Goal: Information Seeking & Learning: Learn about a topic

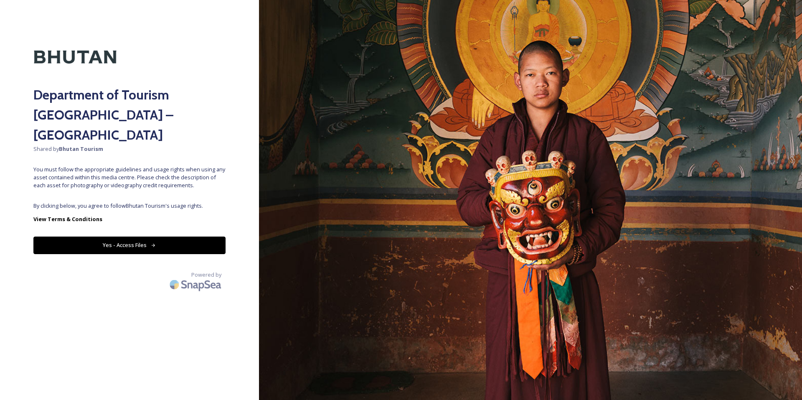
click at [133, 236] on button "Yes - Access Files" at bounding box center [129, 244] width 192 height 17
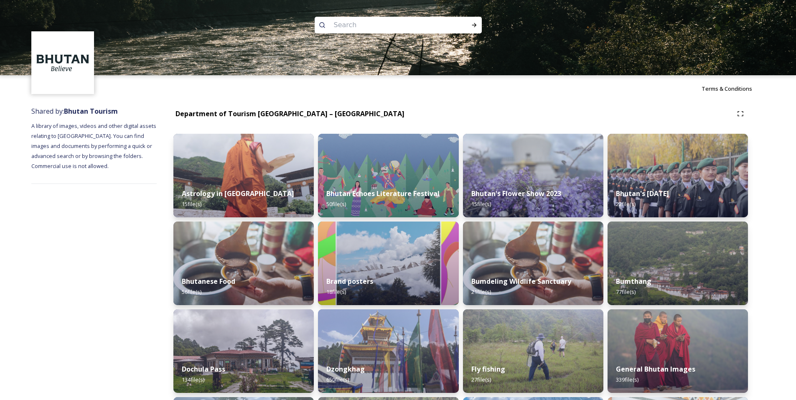
click at [387, 22] on input at bounding box center [387, 25] width 114 height 18
paste input "Paro"
type input "Paro"
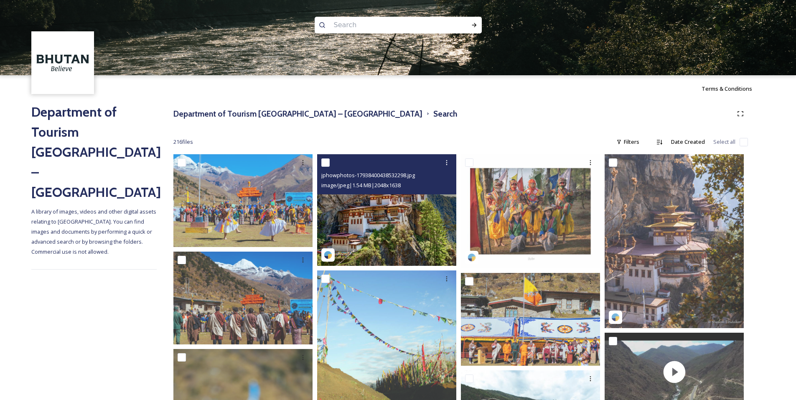
click at [421, 228] on img at bounding box center [386, 209] width 139 height 111
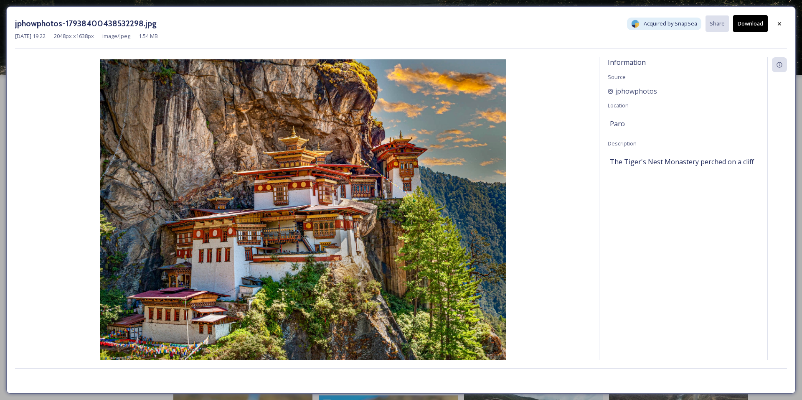
click at [134, 5] on div "jphowphotos-17938400438532298.jpg Acquired by SnapSea Share Download [DATE] 19:…" at bounding box center [401, 200] width 802 height 400
click at [781, 23] on icon at bounding box center [779, 23] width 3 height 3
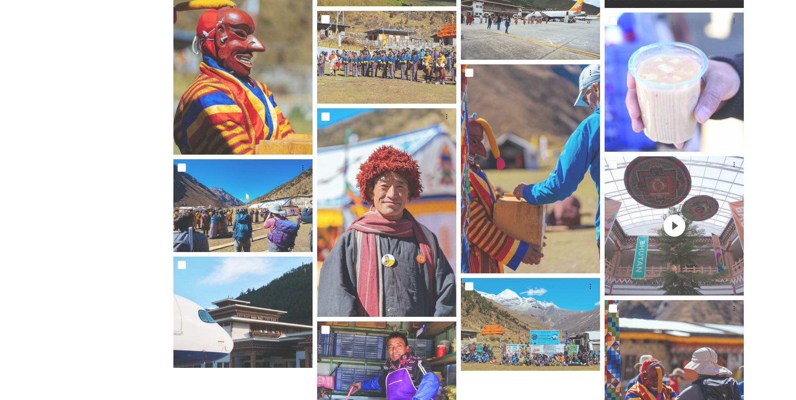
scroll to position [405, 0]
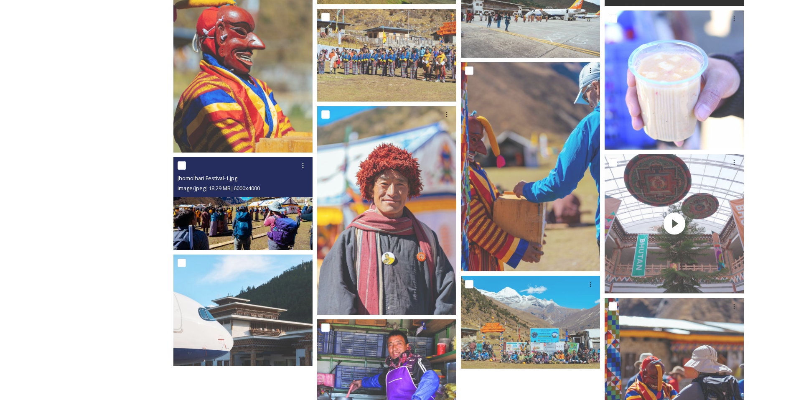
click at [260, 221] on img at bounding box center [242, 203] width 139 height 93
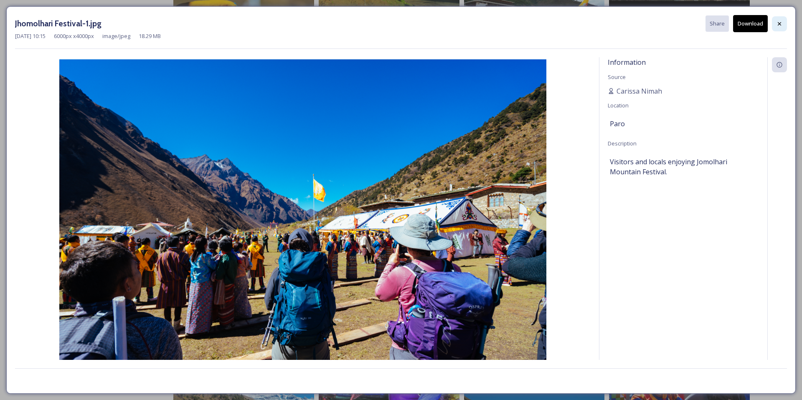
click at [787, 23] on div at bounding box center [779, 23] width 15 height 15
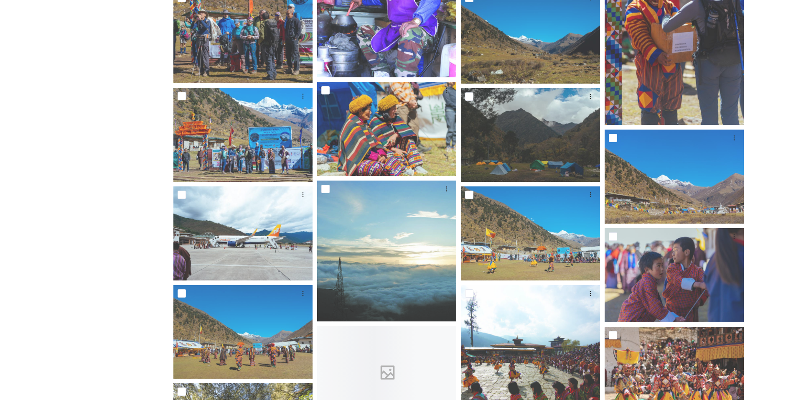
scroll to position [829, 0]
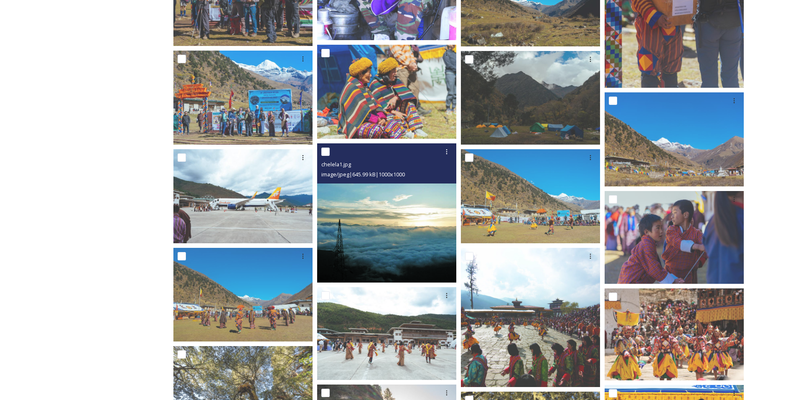
click at [375, 221] on img at bounding box center [386, 212] width 139 height 139
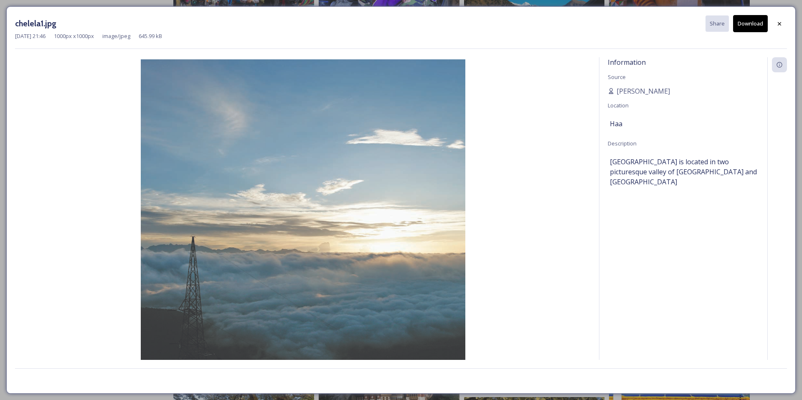
click at [0, 21] on div "chelela1.jpg Share Download [DATE] 21:46 1000 px x 1000 px image/jpeg 645.99 kB…" at bounding box center [401, 200] width 802 height 400
click at [10, 29] on div "chelela1.jpg Share Download [DATE] 21:46 1000 px x 1000 px image/jpeg 645.99 kB…" at bounding box center [401, 199] width 790 height 387
click at [6, 32] on div "chelela1.jpg Share Download [DATE] 21:46 1000 px x 1000 px image/jpeg 645.99 kB…" at bounding box center [401, 200] width 802 height 400
click at [3, 34] on div "chelela1.jpg Share Download [DATE] 21:46 1000 px x 1000 px image/jpeg 645.99 kB…" at bounding box center [401, 200] width 802 height 400
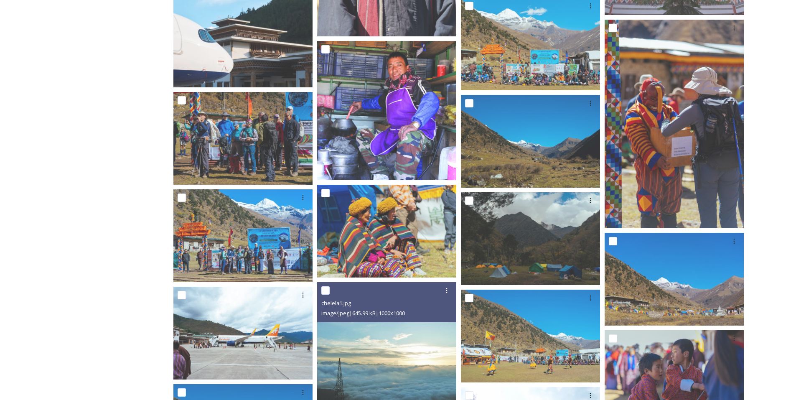
scroll to position [636, 0]
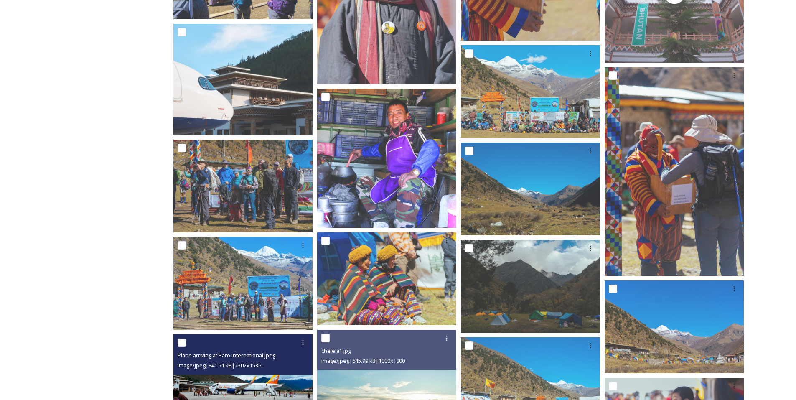
click at [263, 358] on span "Plane arriving at Paro International.jpeg" at bounding box center [227, 355] width 98 height 8
click at [298, 376] on img at bounding box center [242, 380] width 139 height 93
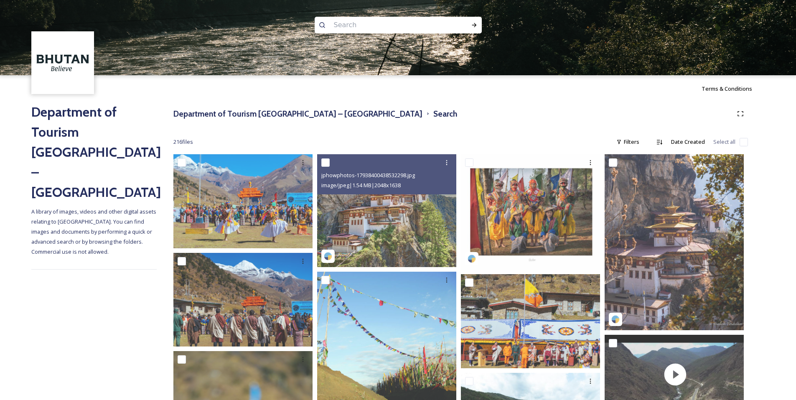
click at [399, 25] on input at bounding box center [387, 25] width 114 height 18
paste input "[GEOGRAPHIC_DATA]"
type input "[GEOGRAPHIC_DATA]"
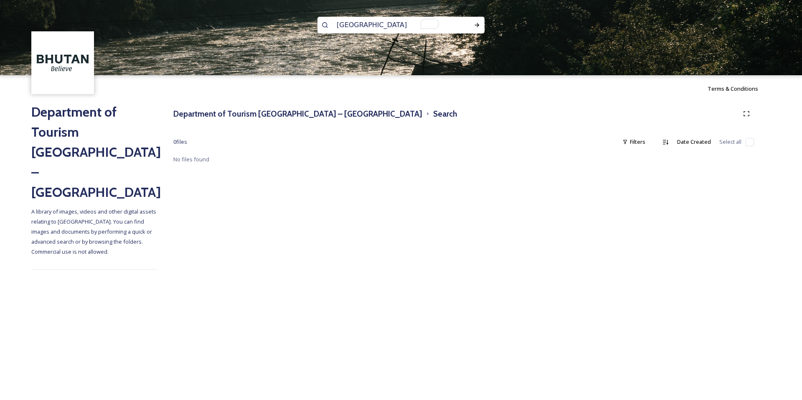
type input "[GEOGRAPHIC_DATA]"
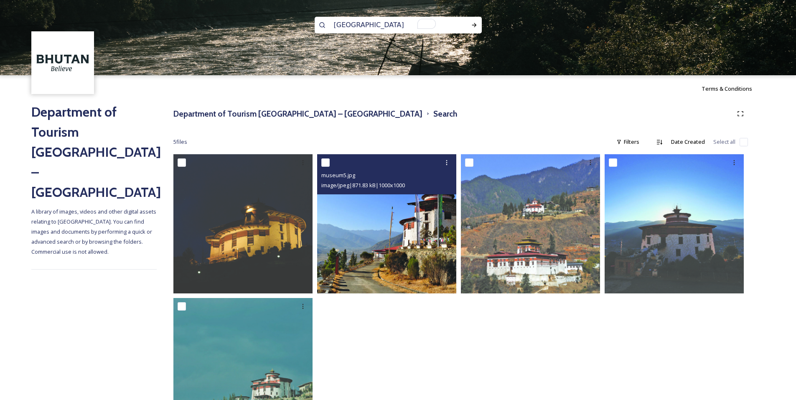
click at [394, 219] on img at bounding box center [386, 223] width 139 height 139
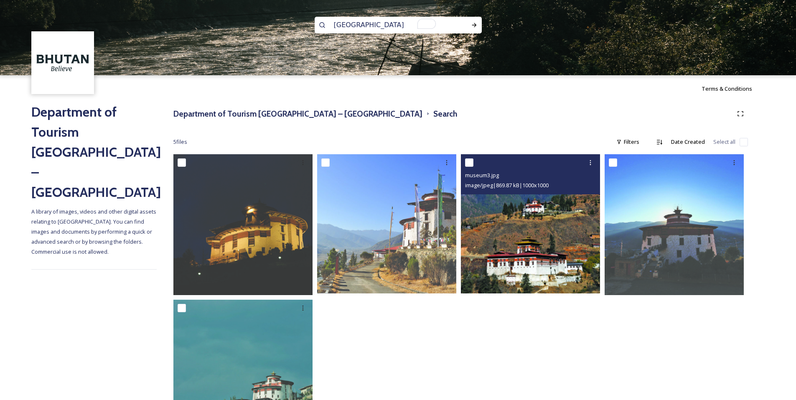
click at [575, 238] on img at bounding box center [530, 223] width 139 height 139
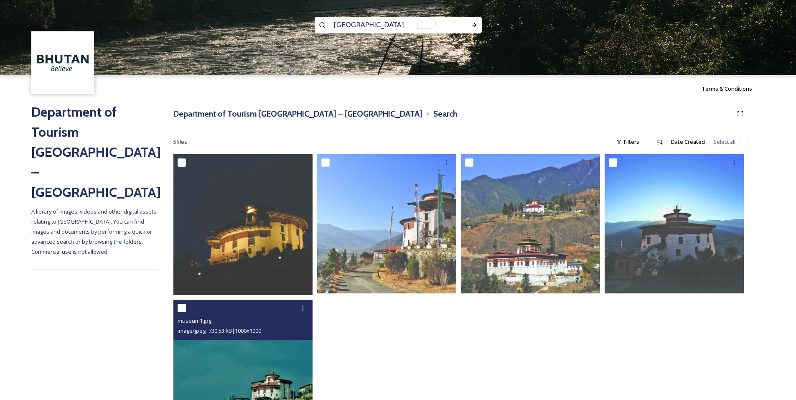
click at [253, 369] on img at bounding box center [242, 369] width 139 height 139
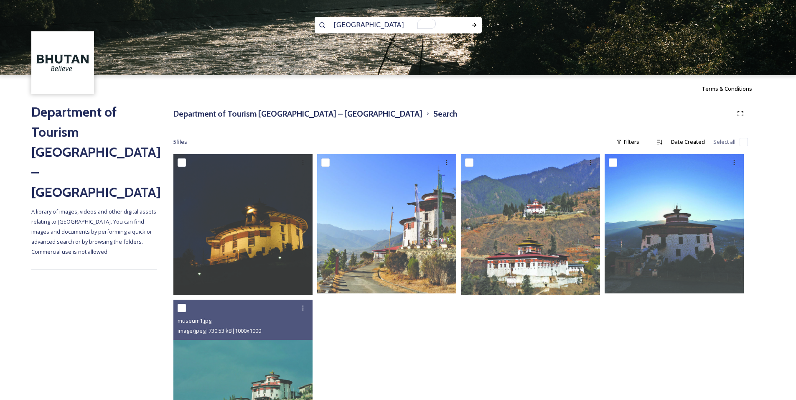
click at [362, 20] on input "[GEOGRAPHIC_DATA]" at bounding box center [387, 25] width 114 height 18
paste input "Tiger’s"
type input "Tiger’s"
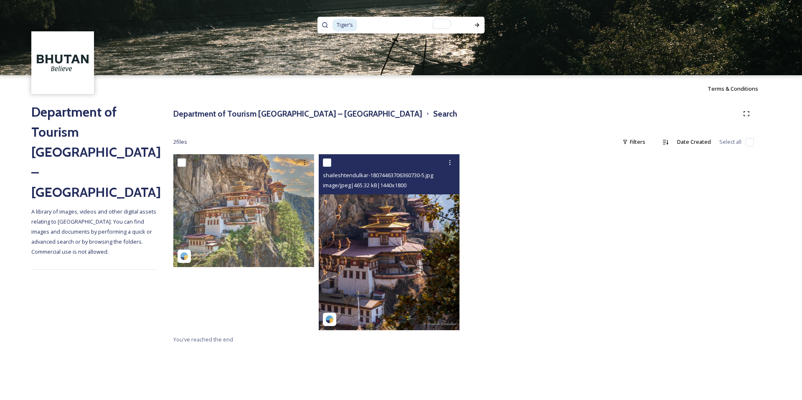
click at [366, 222] on img at bounding box center [389, 242] width 141 height 176
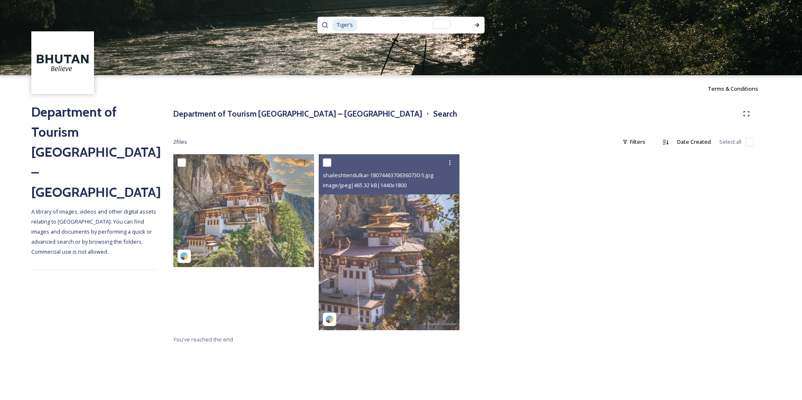
click at [399, 22] on input "To enrich screen reader interactions, please activate Accessibility in Grammarl…" at bounding box center [409, 25] width 102 height 18
paste input "Tiger’s Nest Monastery"
type input "Tiger’s Nest Monastery"
type input "Tiger’"
paste input "Tiger’s Nest Monastery"
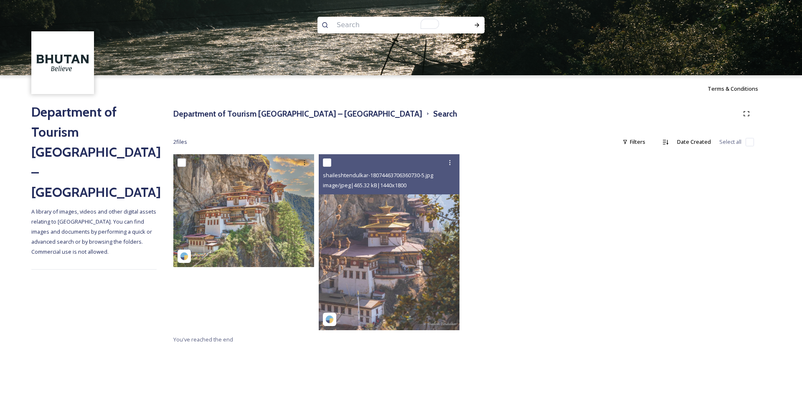
type input "Tiger’s Nest Monastery"
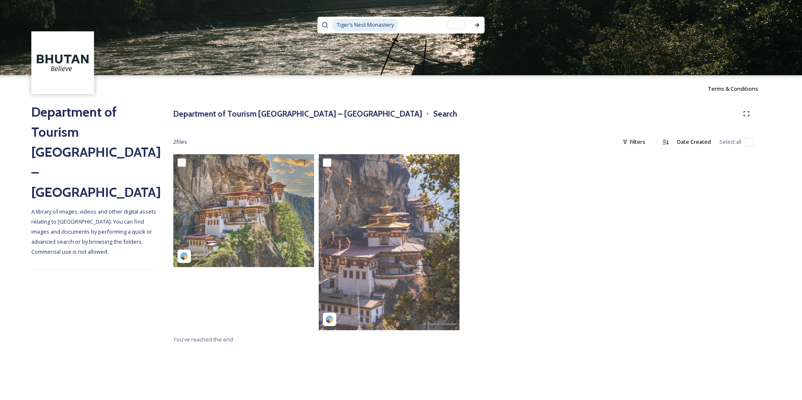
click at [410, 23] on input "To enrich screen reader interactions, please activate Accessibility in Grammarl…" at bounding box center [434, 25] width 71 height 18
type input "Tiger’s Nest Monaster"
type input "Paro"
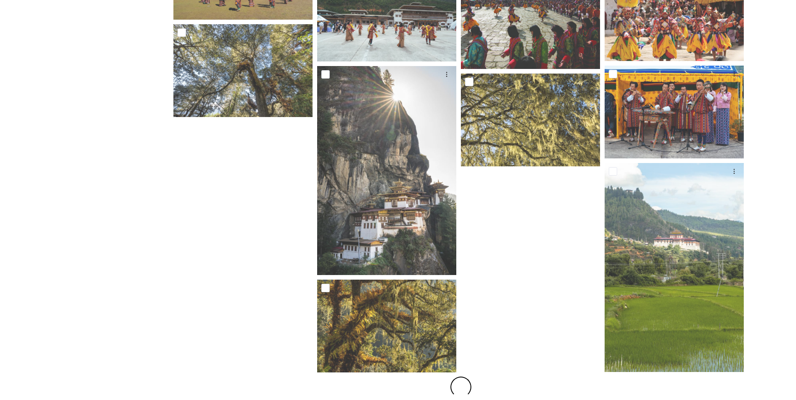
scroll to position [1142, 0]
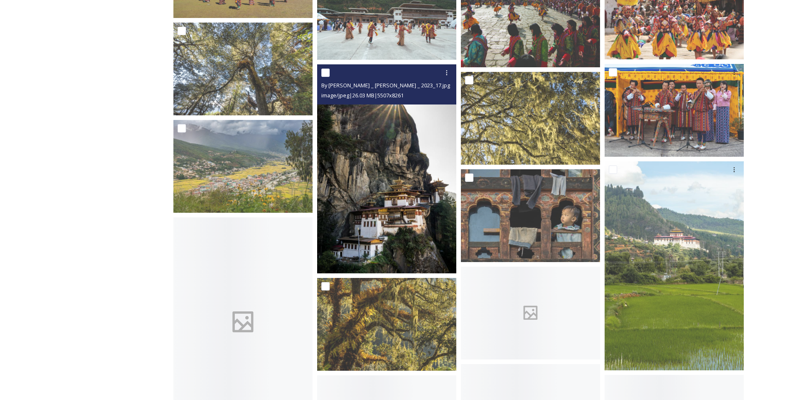
click at [369, 203] on img at bounding box center [386, 168] width 139 height 209
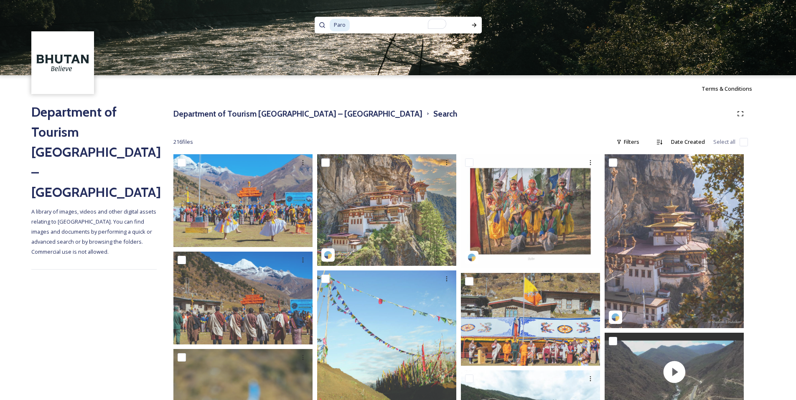
click at [326, 58] on img at bounding box center [398, 37] width 796 height 75
click at [364, 21] on input "To enrich screen reader interactions, please activate Accessibility in Grammarl…" at bounding box center [402, 25] width 104 height 18
type input "P"
paste input "Chele La"
type input "Chele La"
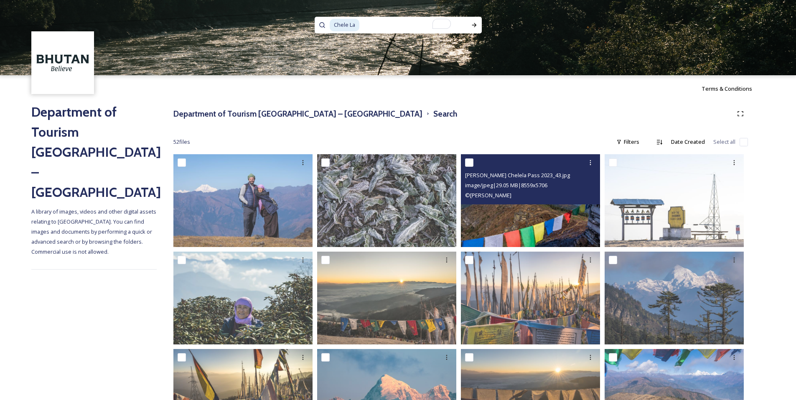
click at [533, 211] on img at bounding box center [530, 200] width 139 height 93
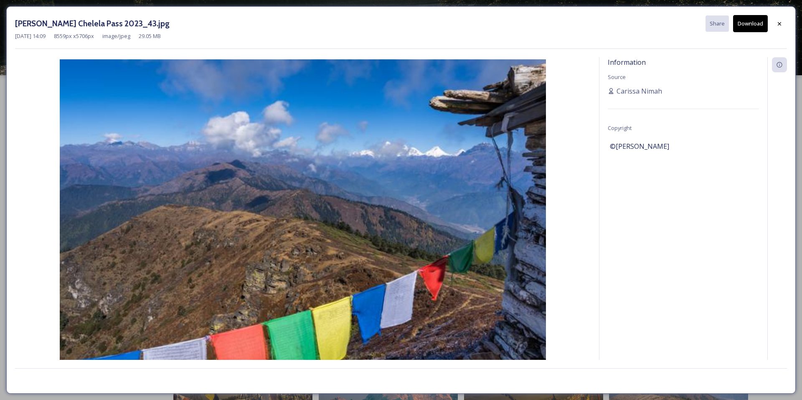
click at [32, 158] on img at bounding box center [303, 221] width 576 height 325
click at [0, 186] on div "[PERSON_NAME] Chelela Pass 2023_43.jpg Share Download [DATE] 14:09 8559 px x 57…" at bounding box center [401, 200] width 802 height 400
click at [779, 26] on icon at bounding box center [779, 23] width 7 height 7
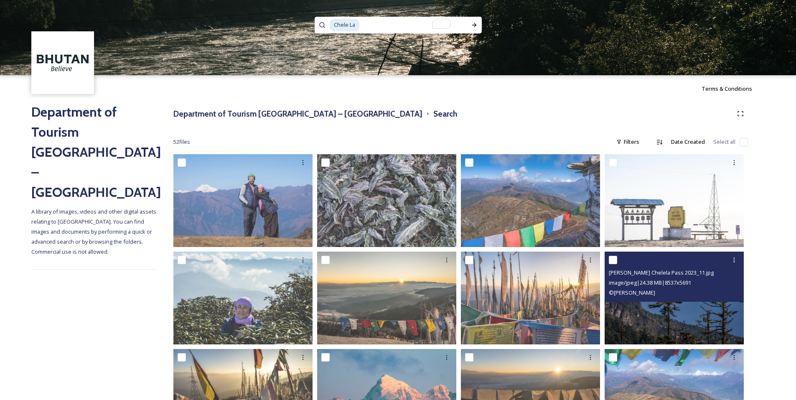
click at [696, 306] on img at bounding box center [673, 297] width 139 height 93
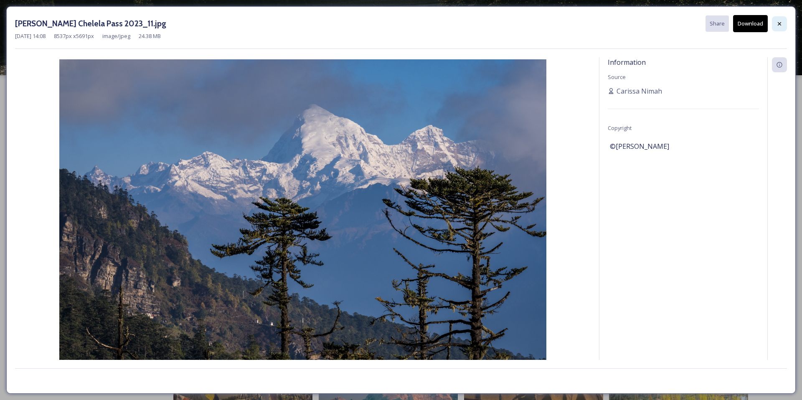
click at [775, 23] on div at bounding box center [779, 23] width 15 height 15
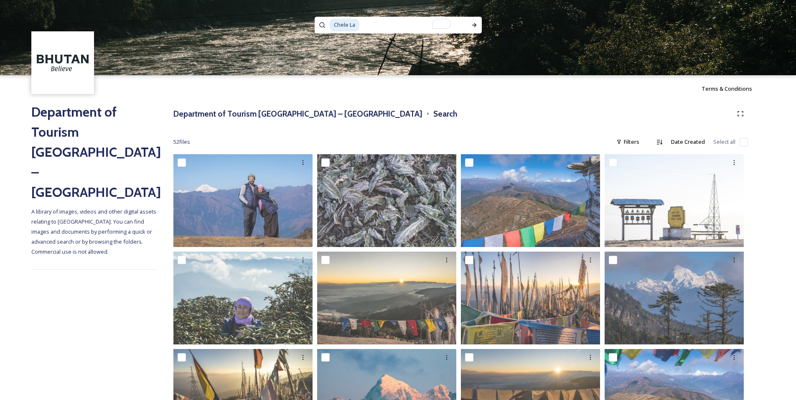
click at [361, 24] on input "To enrich screen reader interactions, please activate Accessibility in Grammarl…" at bounding box center [409, 25] width 99 height 18
type input "Chele"
type input "visit"
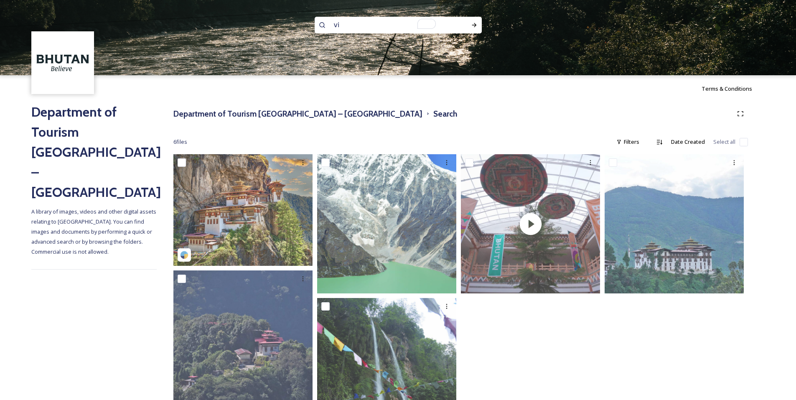
type input "v"
type input "tourists"
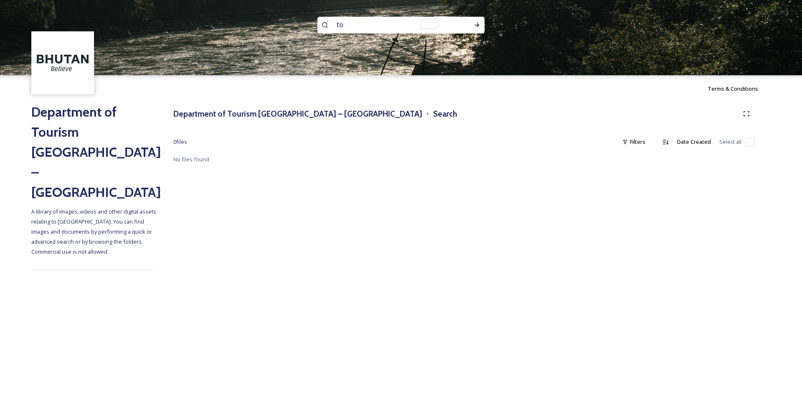
type input "t"
type input "people"
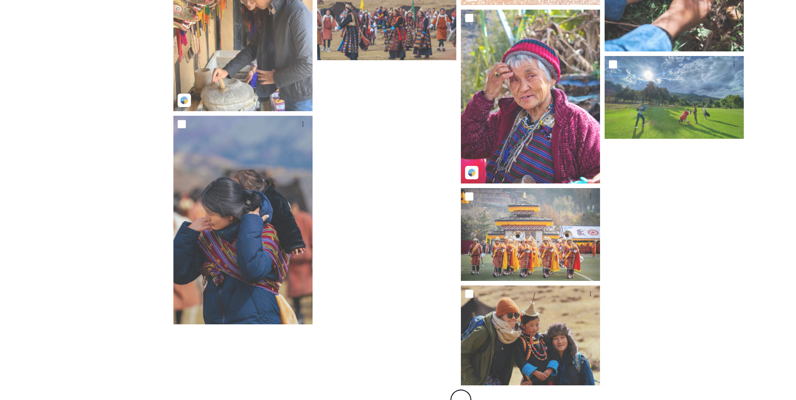
scroll to position [604, 0]
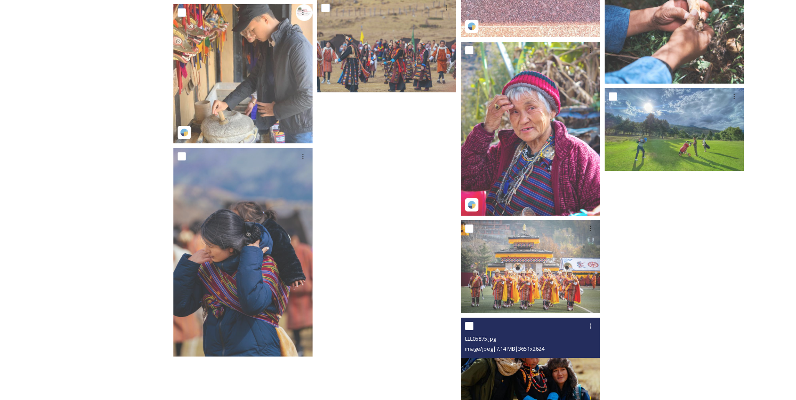
click at [538, 377] on img at bounding box center [530, 367] width 139 height 100
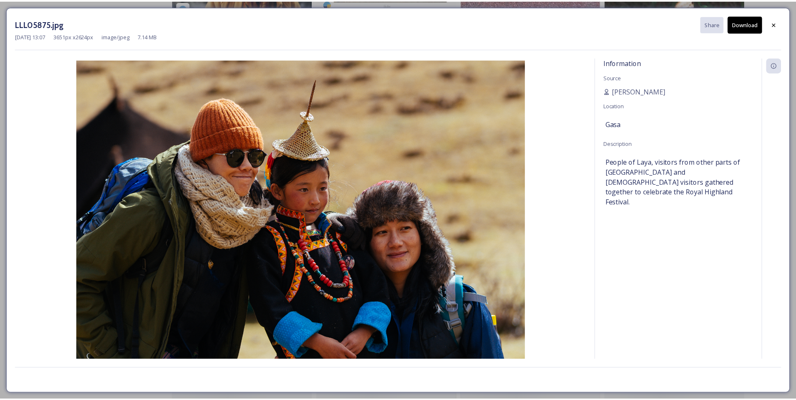
scroll to position [604, 0]
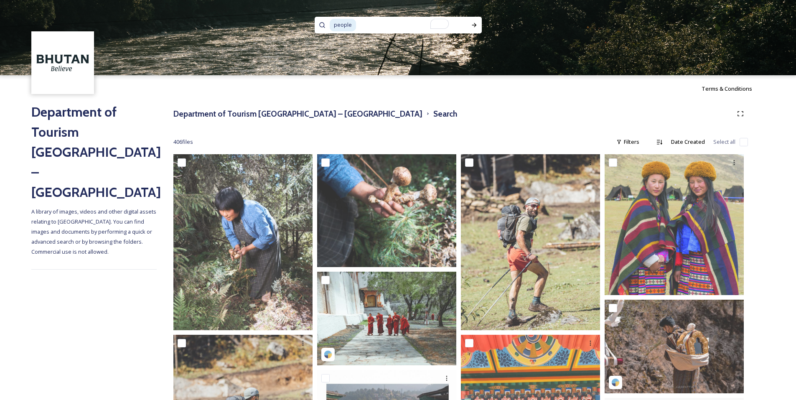
click at [376, 24] on input "To enrich screen reader interactions, please activate Accessibility in Grammarl…" at bounding box center [407, 25] width 101 height 18
type input "p"
type input "Hotels"
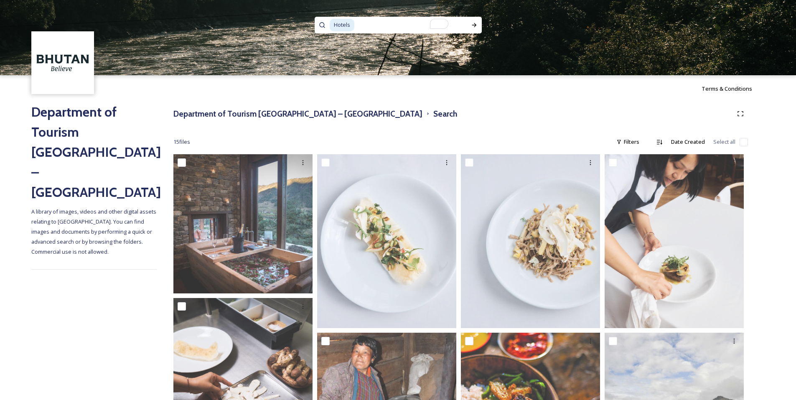
click at [466, 107] on div "Department of Tourism [GEOGRAPHIC_DATA] – Brand Centre Search" at bounding box center [460, 113] width 574 height 15
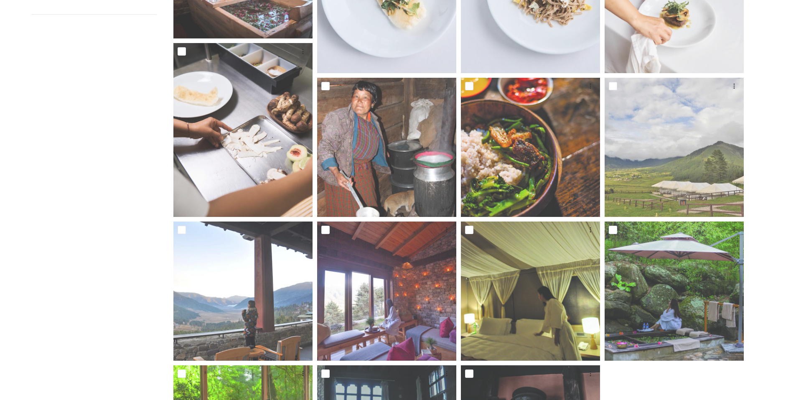
scroll to position [251, 0]
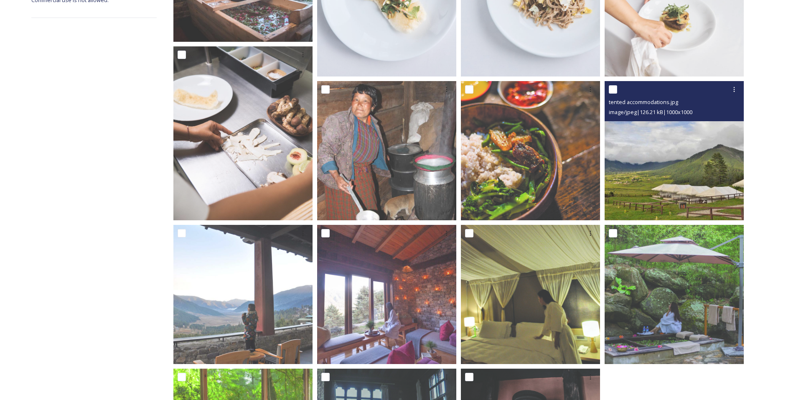
click at [675, 178] on img at bounding box center [673, 150] width 139 height 139
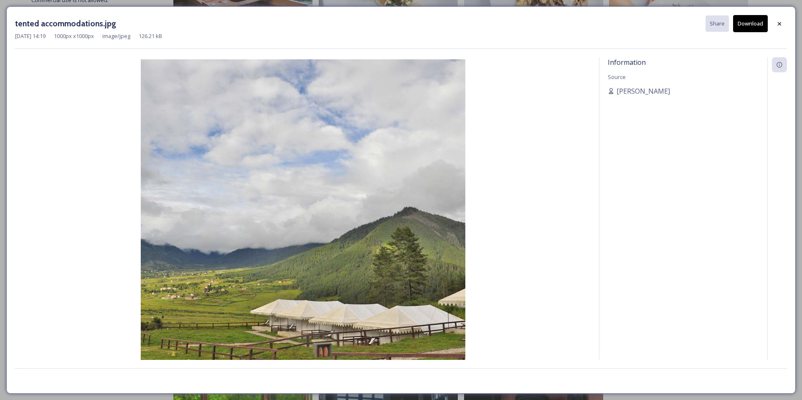
click at [41, 4] on div "tented accommodations.jpg Share Download [DATE] 14:19 1000 px x 1000 px image/j…" at bounding box center [401, 200] width 802 height 400
click at [85, 5] on div "tented accommodations.jpg Share Download [DATE] 14:19 1000 px x 1000 px image/j…" at bounding box center [401, 200] width 802 height 400
click at [92, 2] on div "tented accommodations.jpg Share Download [DATE] 14:19 1000 px x 1000 px image/j…" at bounding box center [401, 200] width 802 height 400
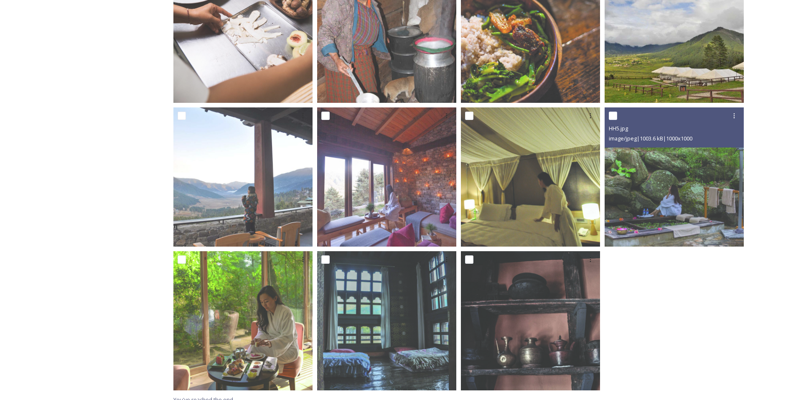
scroll to position [378, 0]
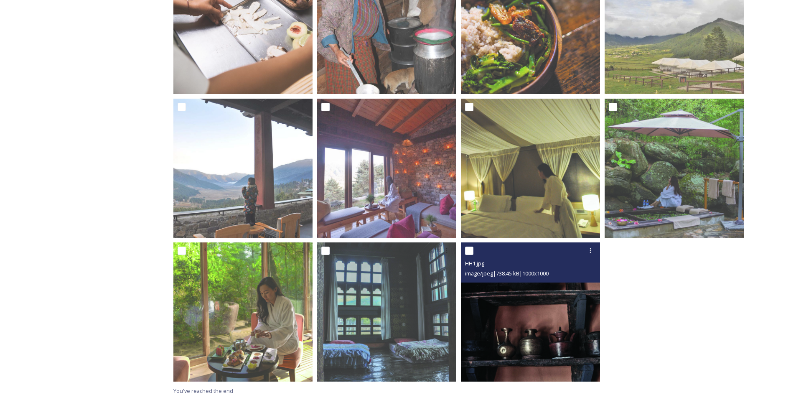
click at [537, 308] on img at bounding box center [530, 311] width 139 height 139
click at [584, 279] on div "HH1.jpg image/jpeg | 738.45 kB | 1000 x 1000" at bounding box center [530, 262] width 139 height 40
click at [580, 297] on img at bounding box center [530, 311] width 139 height 139
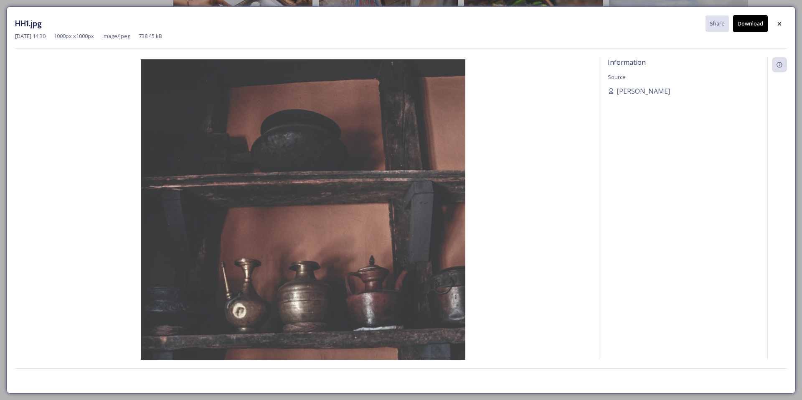
click at [279, 156] on img at bounding box center [303, 221] width 576 height 325
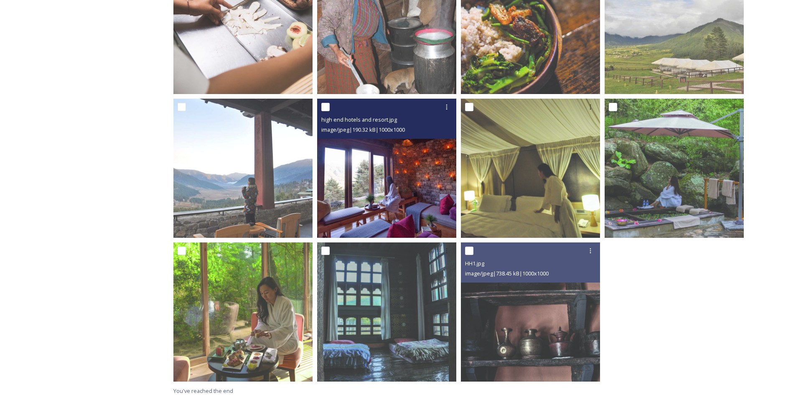
click at [411, 193] on img at bounding box center [386, 168] width 139 height 139
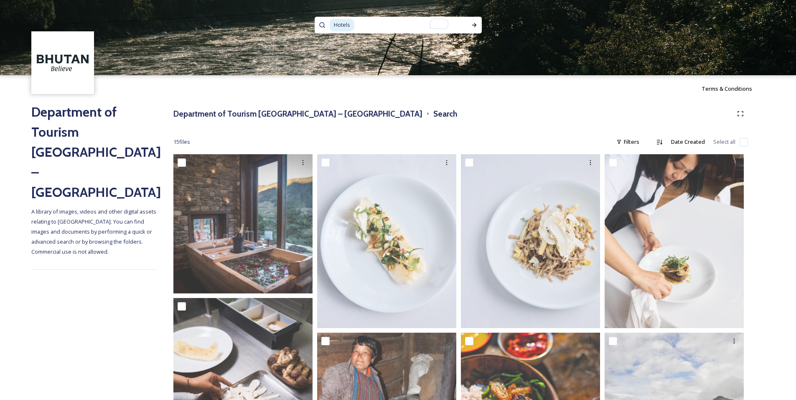
click at [386, 28] on input "To enrich screen reader interactions, please activate Accessibility in Grammarl…" at bounding box center [406, 25] width 102 height 18
type input "Food"
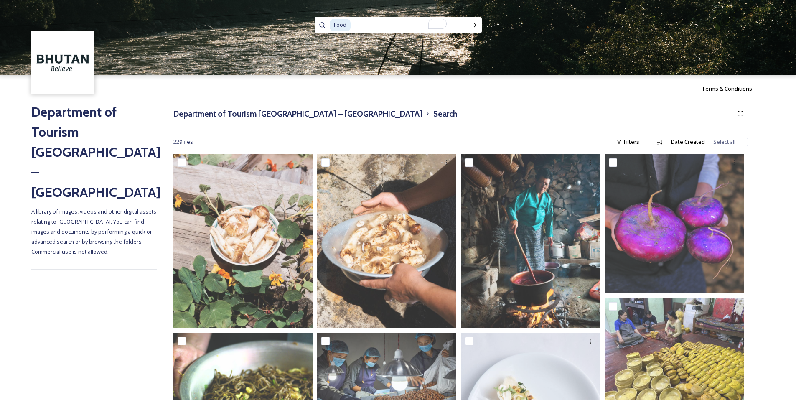
type input "1"
click at [493, 108] on div "Department of Tourism [GEOGRAPHIC_DATA] – Brand Centre Search" at bounding box center [460, 113] width 574 height 15
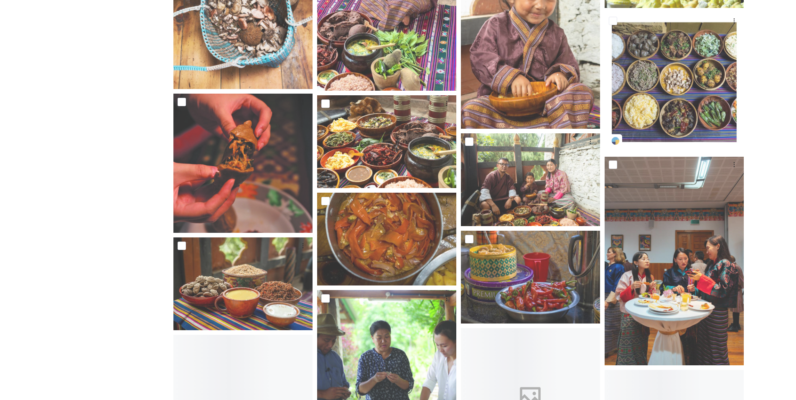
scroll to position [1577, 0]
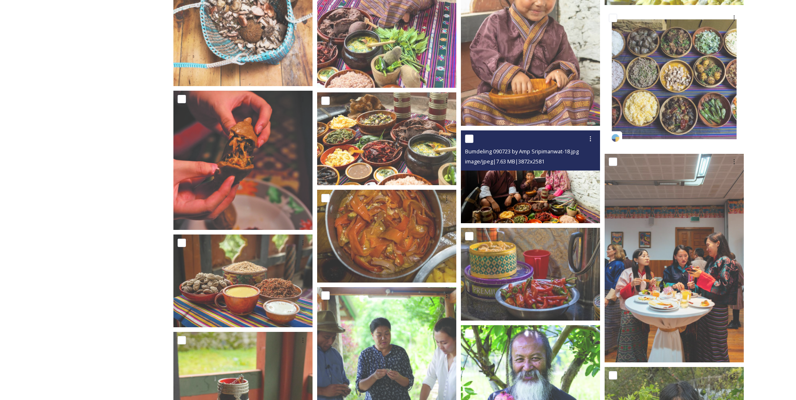
click at [542, 185] on img at bounding box center [530, 176] width 139 height 93
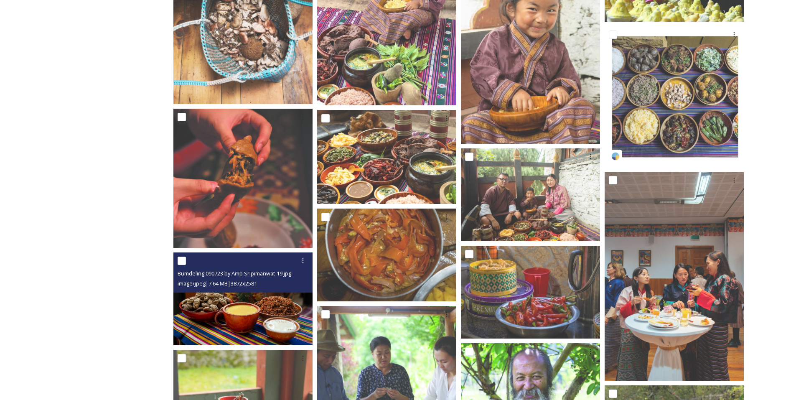
click at [257, 282] on span "image/jpeg | 7.64 MB | 3872 x 2581" at bounding box center [217, 283] width 79 height 8
click at [275, 305] on img at bounding box center [242, 298] width 139 height 93
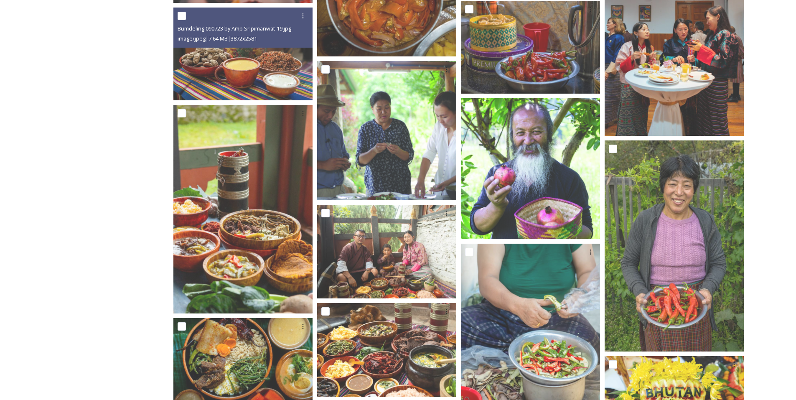
scroll to position [1889, 0]
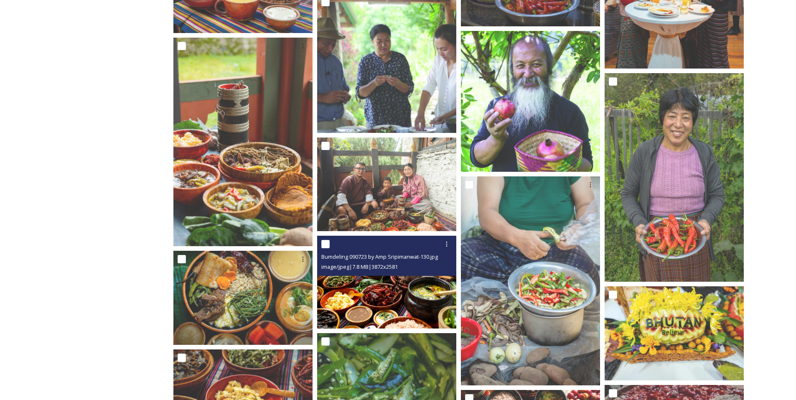
click at [409, 289] on img at bounding box center [386, 282] width 139 height 93
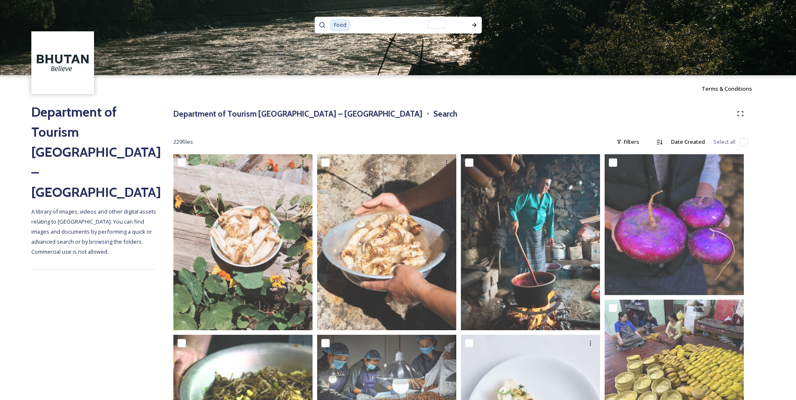
click at [369, 20] on input "To enrich screen reader interactions, please activate Accessibility in Grammarl…" at bounding box center [403, 25] width 104 height 18
type input "F"
type input "Dining"
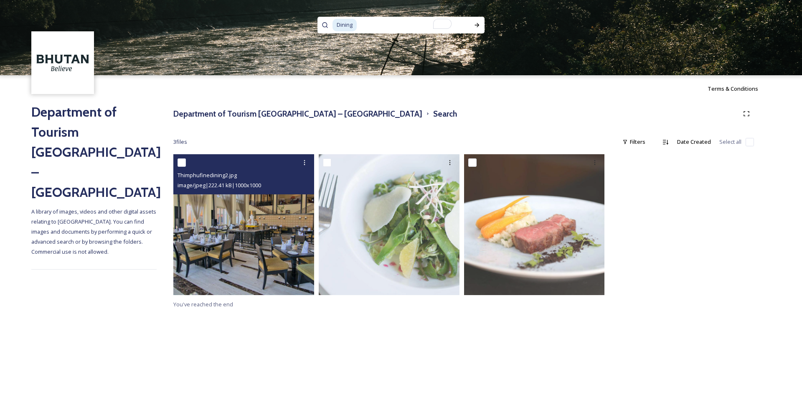
click at [246, 202] on img at bounding box center [243, 224] width 141 height 141
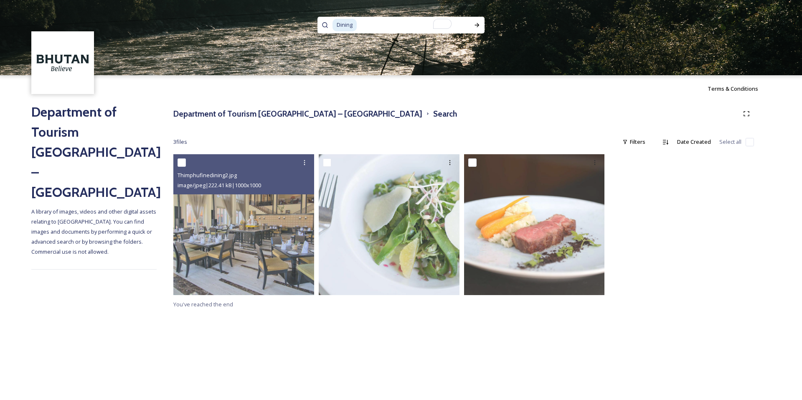
click at [344, 28] on span "Dining" at bounding box center [345, 25] width 24 height 12
paste span
click at [472, 22] on div "Run Search" at bounding box center [477, 25] width 15 height 15
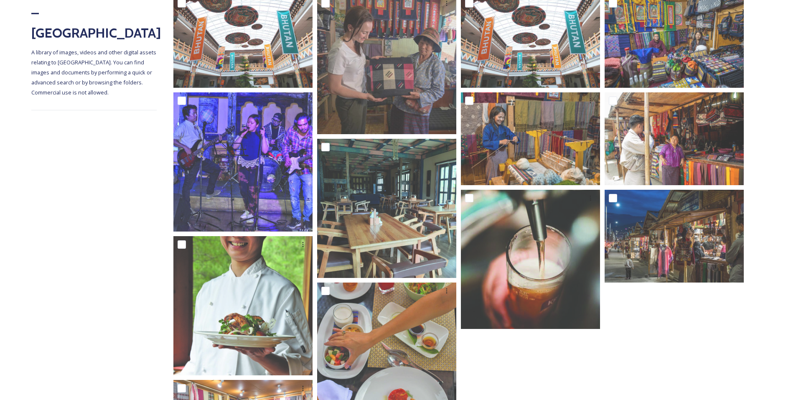
scroll to position [174, 0]
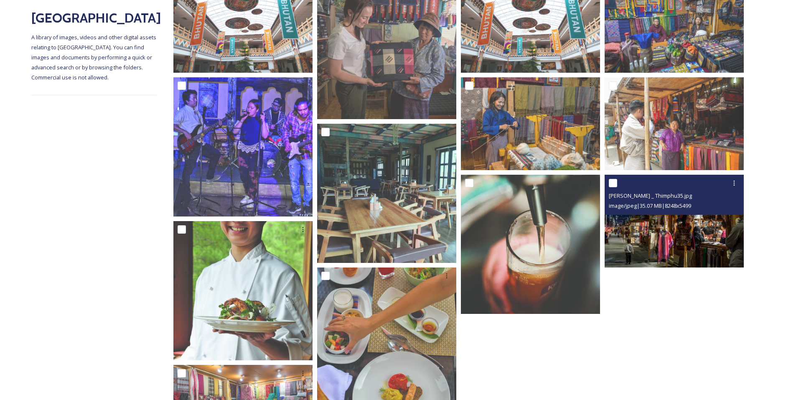
click at [655, 223] on img at bounding box center [673, 221] width 139 height 93
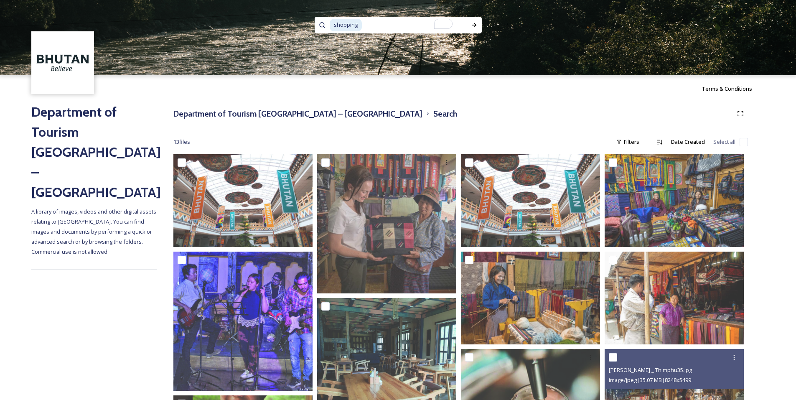
click at [397, 28] on input "To enrich screen reader interactions, please activate Accessibility in Grammarl…" at bounding box center [412, 25] width 98 height 18
click at [399, 26] on input "To enrich screen reader interactions, please activate Accessibility in Grammarl…" at bounding box center [412, 25] width 98 height 18
type input "shopp"
type input "a"
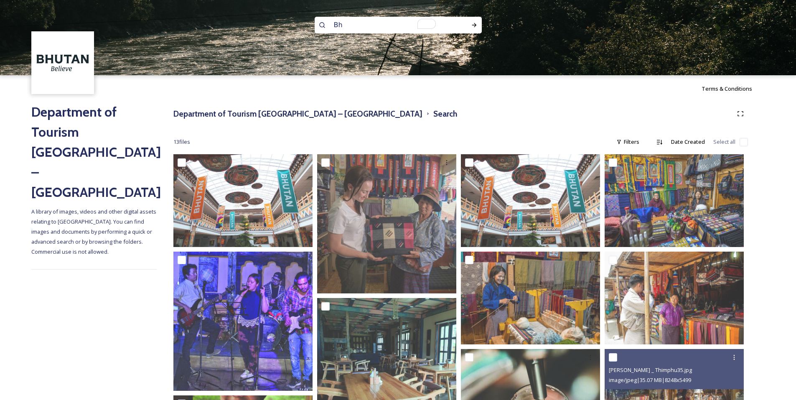
type input "B"
type input "Paro"
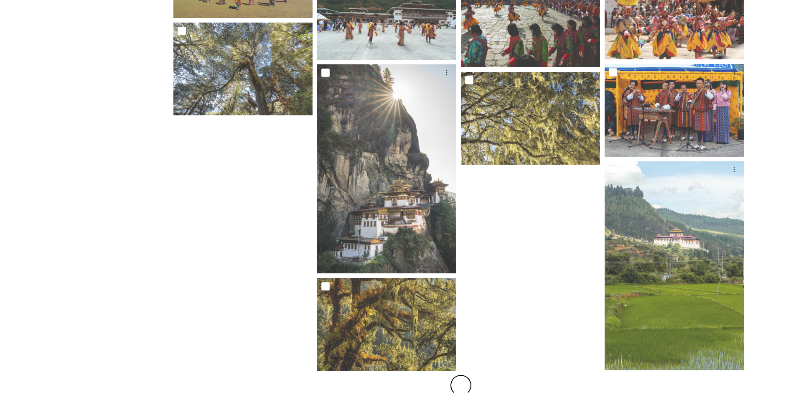
scroll to position [20, 0]
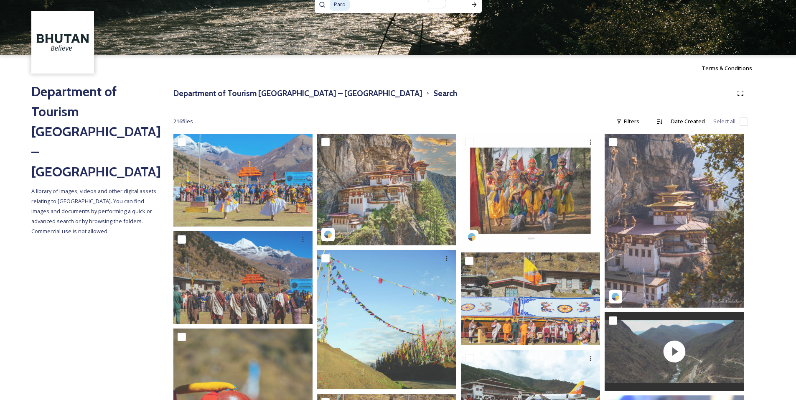
click at [779, 59] on div "Terms & Conditions" at bounding box center [398, 68] width 796 height 27
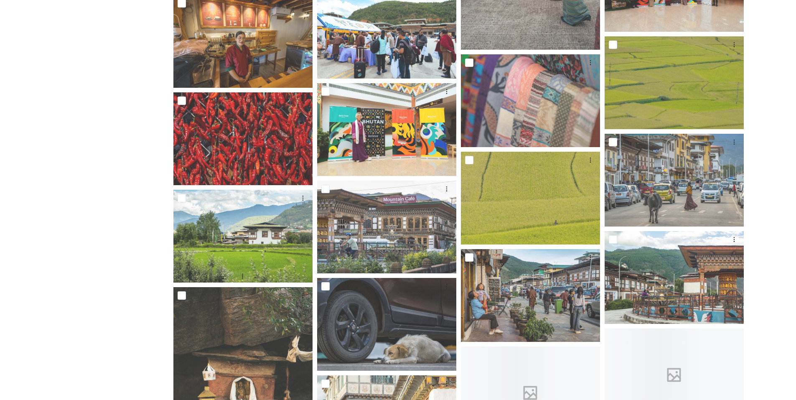
scroll to position [2025, 0]
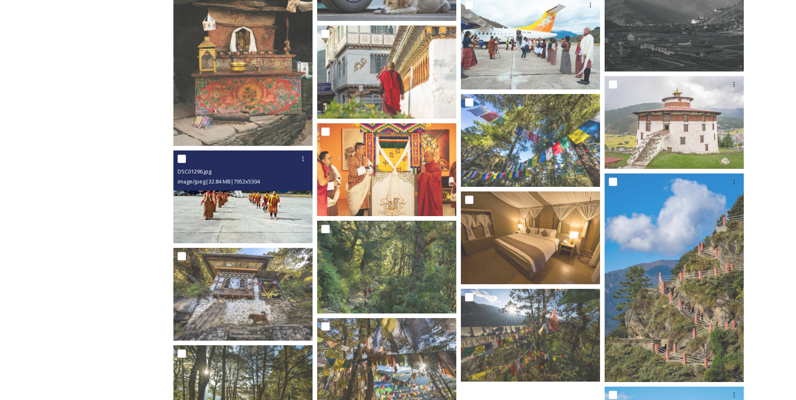
click at [279, 214] on img at bounding box center [242, 196] width 139 height 93
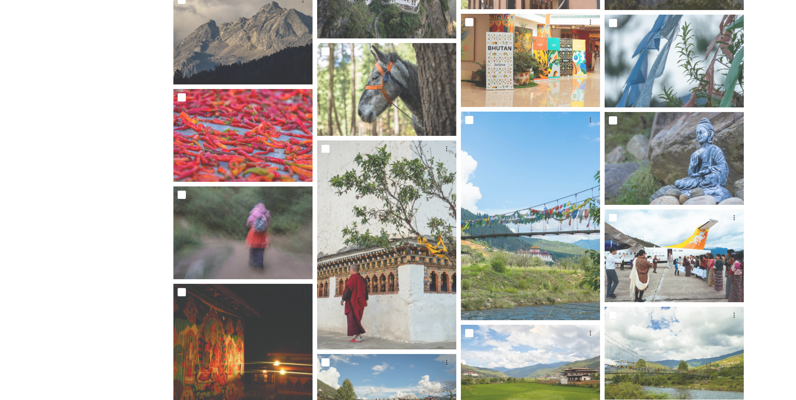
scroll to position [3216, 0]
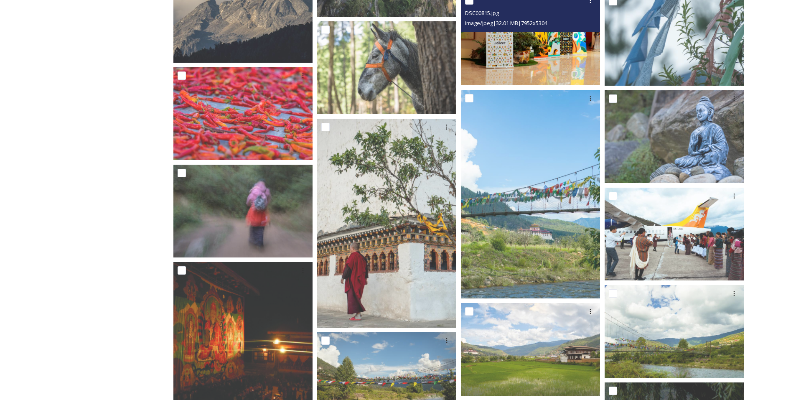
click at [531, 53] on img at bounding box center [530, 38] width 139 height 93
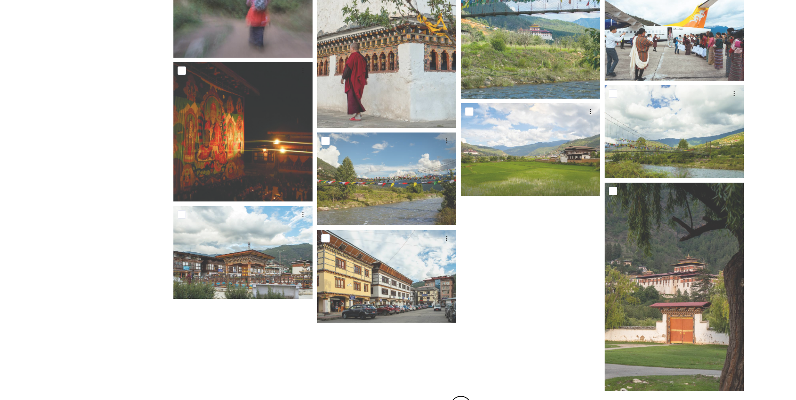
scroll to position [3436, 0]
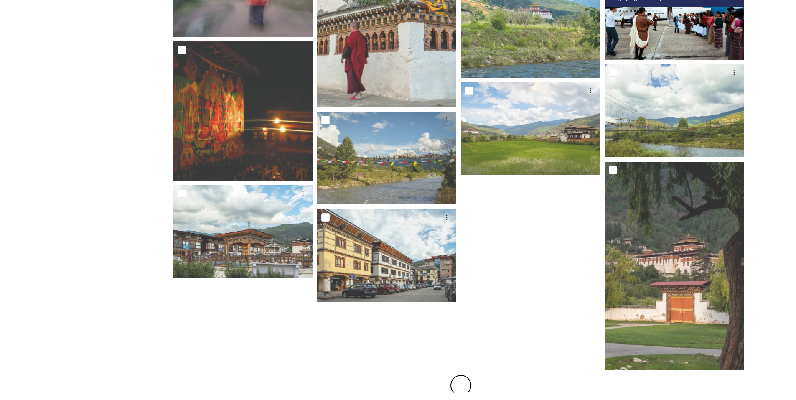
click at [678, 25] on img at bounding box center [673, 13] width 139 height 93
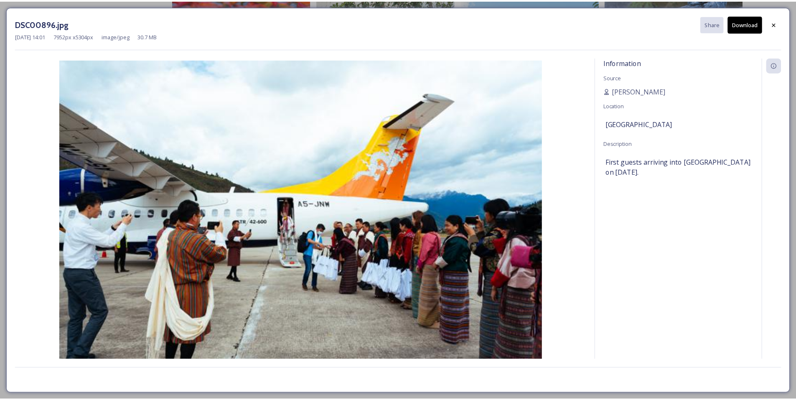
scroll to position [3436, 0]
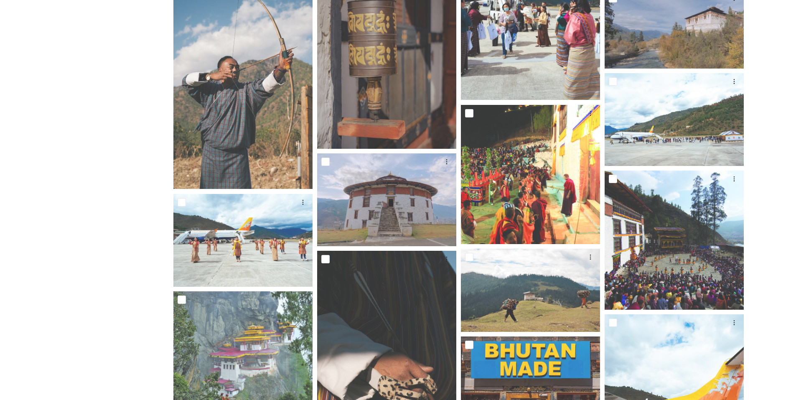
scroll to position [4022, 0]
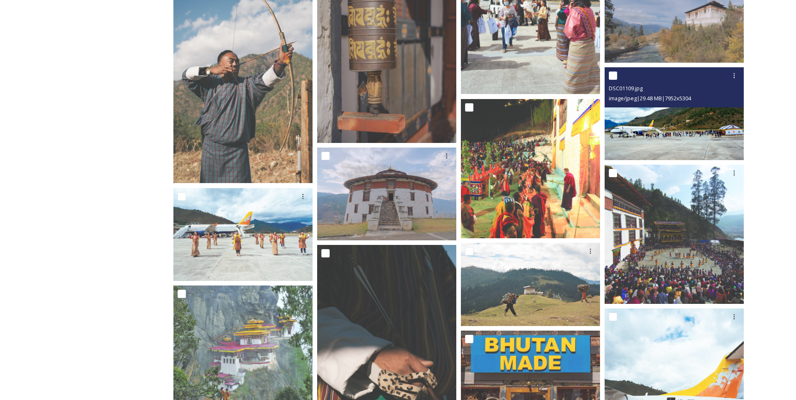
click at [688, 126] on img at bounding box center [673, 113] width 139 height 93
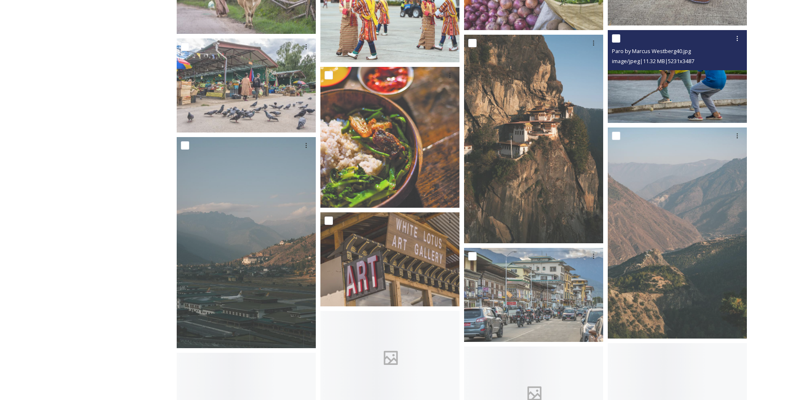
scroll to position [4721, 0]
